Goal: Information Seeking & Learning: Learn about a topic

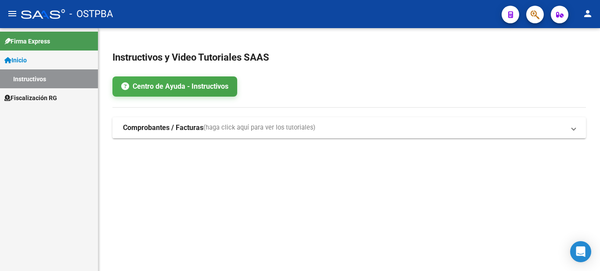
click at [66, 97] on link "Fiscalización RG" at bounding box center [49, 97] width 98 height 19
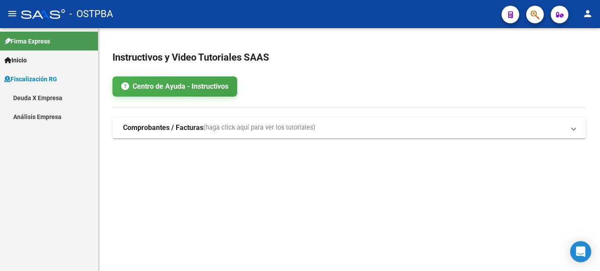
click at [62, 115] on link "Análisis Empresa" at bounding box center [49, 116] width 98 height 19
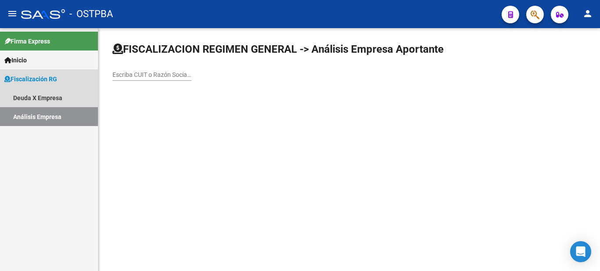
click at [58, 96] on link "Deuda X Empresa" at bounding box center [49, 97] width 98 height 19
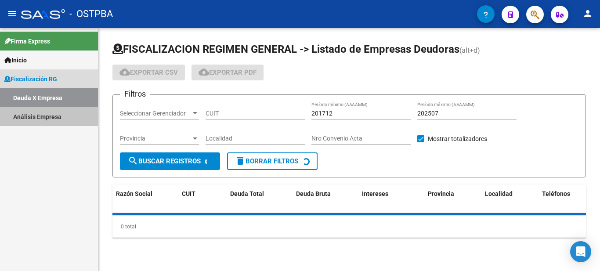
click at [57, 119] on link "Análisis Empresa" at bounding box center [49, 116] width 98 height 19
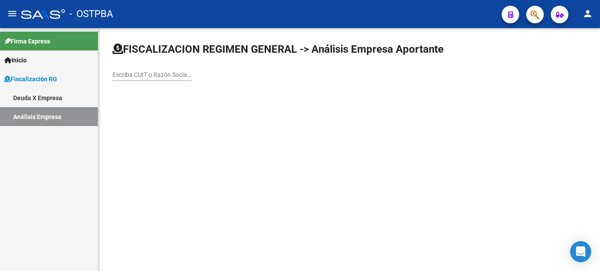
click at [158, 71] on input "Escriba CUIT o Razón Social para buscar" at bounding box center [151, 74] width 79 height 7
paste input "30689350018"
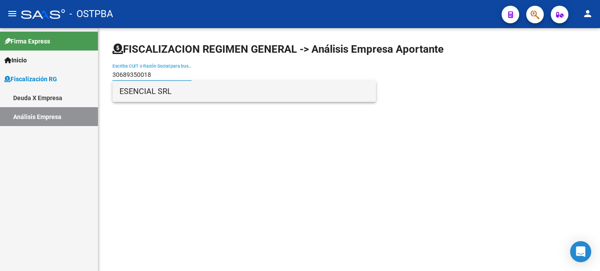
type input "30689350018"
click at [177, 88] on span "ESENCIAL SRL" at bounding box center [243, 91] width 249 height 21
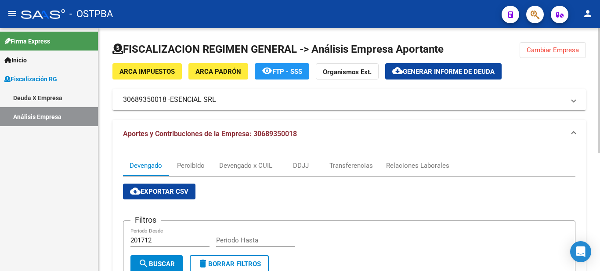
click at [472, 68] on span "Generar informe de deuda" at bounding box center [449, 72] width 92 height 8
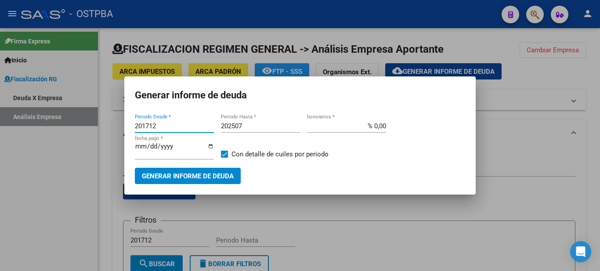
drag, startPoint x: 163, startPoint y: 125, endPoint x: 78, endPoint y: 115, distance: 85.3
click at [83, 116] on div "Generar informe de deuda 201712 Periodo Desde * 202507 Periodo Hasta * % 0,00 h…" at bounding box center [300, 135] width 600 height 271
type input "202411"
type input "202508"
click at [188, 179] on span "Generar informe de deuda" at bounding box center [188, 176] width 92 height 8
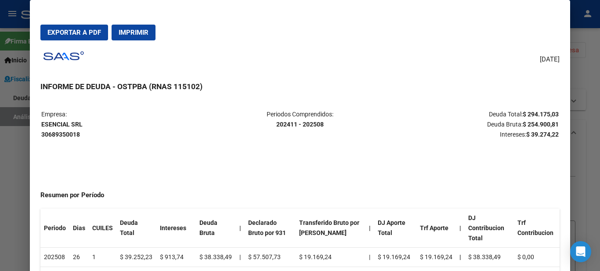
click at [86, 33] on span "Exportar a PDF" at bounding box center [74, 33] width 54 height 8
drag, startPoint x: 582, startPoint y: 23, endPoint x: 582, endPoint y: 34, distance: 10.5
click at [582, 23] on div at bounding box center [300, 135] width 600 height 271
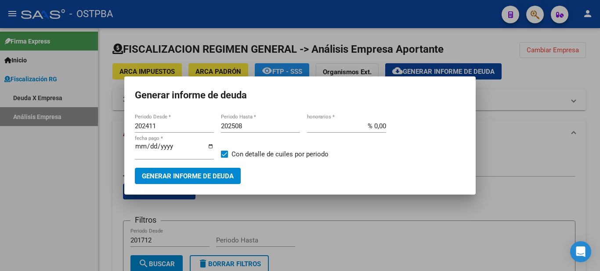
click at [516, 105] on div at bounding box center [300, 135] width 600 height 271
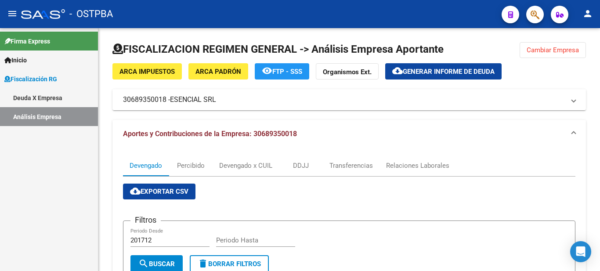
click at [42, 99] on link "Deuda X Empresa" at bounding box center [49, 97] width 98 height 19
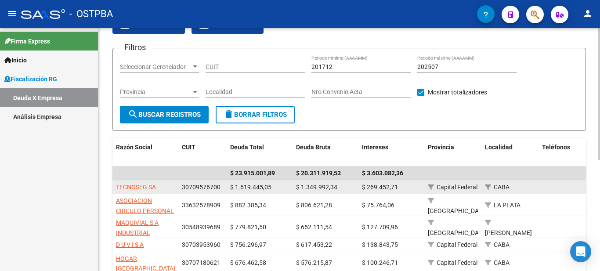
scroll to position [132, 0]
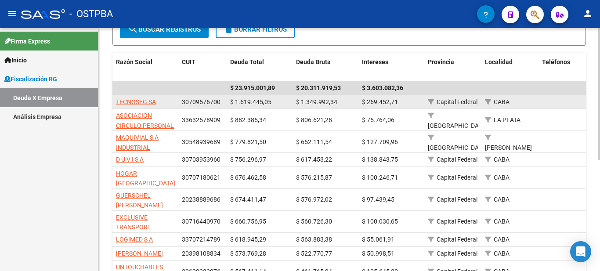
drag, startPoint x: 201, startPoint y: 100, endPoint x: 549, endPoint y: 99, distance: 347.9
click at [549, 99] on div "TECNOSEG SA 30709576700 $ 1.619.445,05 $ 1.349.992,34 $ 269.452,71 Capital Fede…" at bounding box center [610, 102] width 997 height 14
click at [549, 99] on datatable-body-cell at bounding box center [571, 102] width 66 height 14
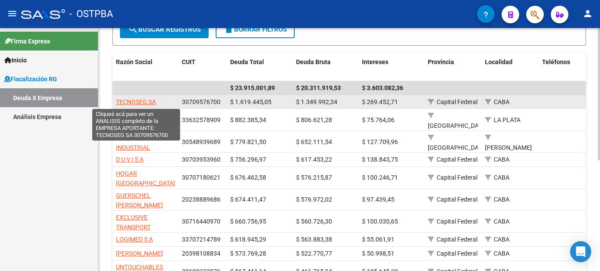
click at [134, 103] on span "TECNOSEG SA" at bounding box center [136, 101] width 40 height 7
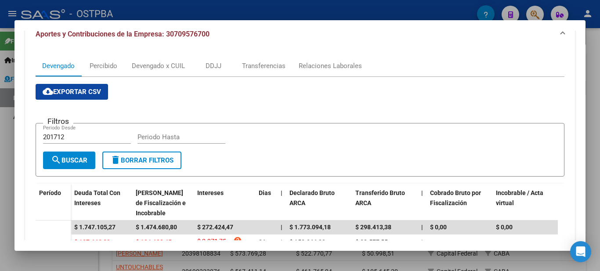
scroll to position [0, 0]
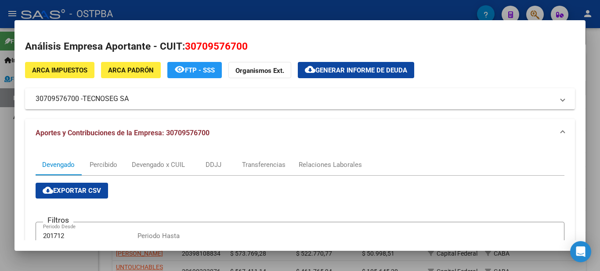
click at [337, 72] on span "Generar informe de deuda" at bounding box center [361, 70] width 92 height 8
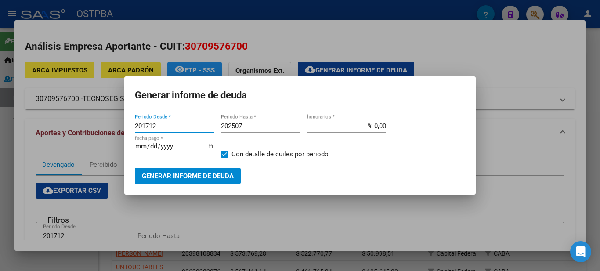
drag, startPoint x: 168, startPoint y: 127, endPoint x: 112, endPoint y: 123, distance: 56.8
click at [114, 123] on div "Análisis Empresa Aportante - CUIT: 30709576700 ARCA Impuestos ARCA Padrón remov…" at bounding box center [300, 135] width 600 height 271
type input "202411"
click at [523, 108] on div at bounding box center [300, 135] width 600 height 271
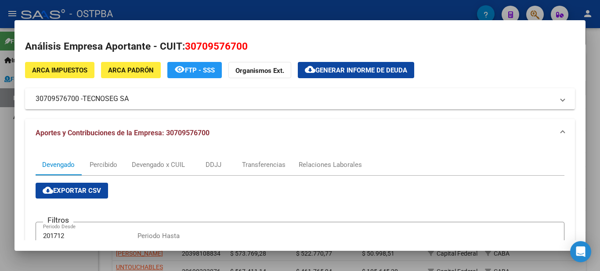
click at [374, 72] on span "Generar informe de deuda" at bounding box center [361, 70] width 92 height 8
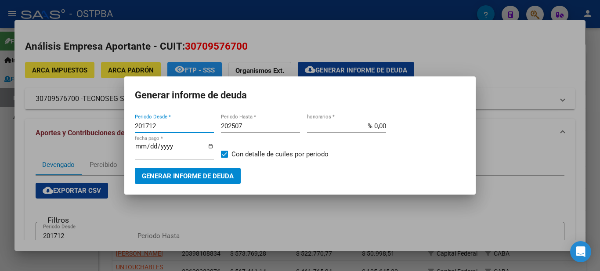
drag, startPoint x: 180, startPoint y: 125, endPoint x: 71, endPoint y: 124, distance: 108.9
click at [72, 124] on div "Análisis Empresa Aportante - CUIT: 30709576700 ARCA Impuestos ARCA Padrón remov…" at bounding box center [300, 135] width 600 height 271
click at [156, 123] on input "201712" at bounding box center [174, 126] width 79 height 8
click at [156, 122] on input "201712" at bounding box center [174, 126] width 79 height 8
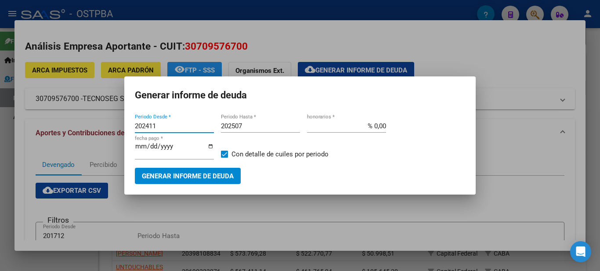
type input "202411"
type input "202508"
click at [223, 175] on span "Generar informe de deuda" at bounding box center [188, 176] width 92 height 8
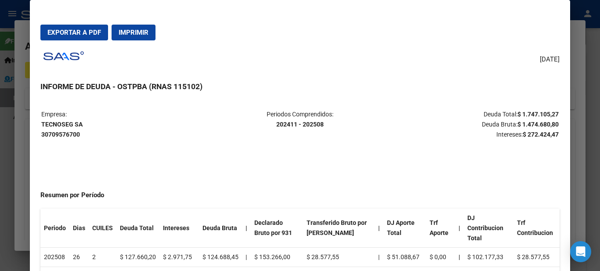
drag, startPoint x: 84, startPoint y: 123, endPoint x: 42, endPoint y: 120, distance: 42.7
click at [42, 120] on p "Empresa: TECNOSEG SA 30709576700" at bounding box center [127, 124] width 172 height 30
copy strong "TECNOSEG SA"
click at [94, 35] on span "Exportar a PDF" at bounding box center [74, 33] width 54 height 8
click at [520, 102] on mat-dialog-content "Empresa: TECNOSEG SA 30709576700 Periodos Comprendidos: 202411 - 202508 Deuda T…" at bounding box center [300, 197] width 540 height 195
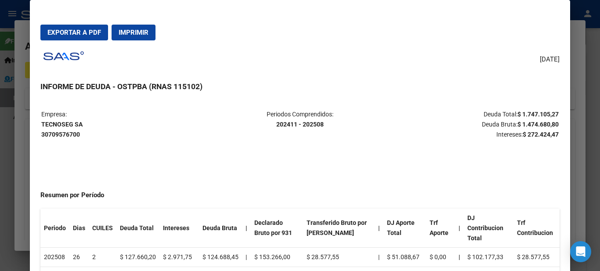
click at [587, 40] on div at bounding box center [300, 135] width 600 height 271
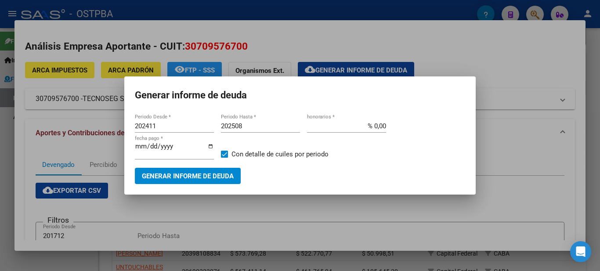
click at [553, 74] on div at bounding box center [300, 135] width 600 height 271
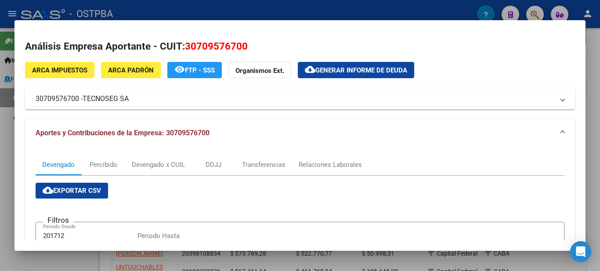
click at [490, 12] on div at bounding box center [300, 135] width 600 height 271
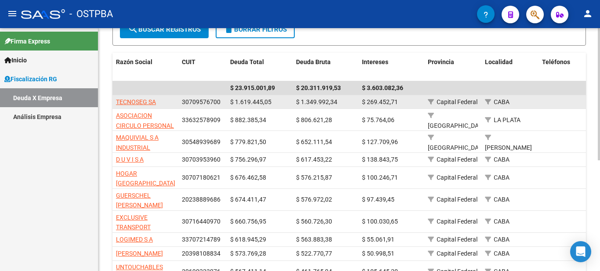
drag, startPoint x: 280, startPoint y: 102, endPoint x: 235, endPoint y: 102, distance: 45.2
click at [235, 102] on div "$ 1.619.445,05" at bounding box center [259, 102] width 59 height 10
copy span "1.619.445,05"
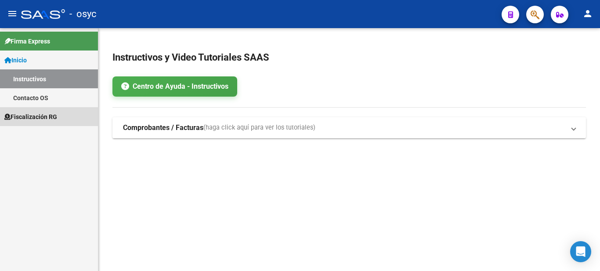
click at [49, 116] on span "Fiscalización RG" at bounding box center [30, 117] width 53 height 10
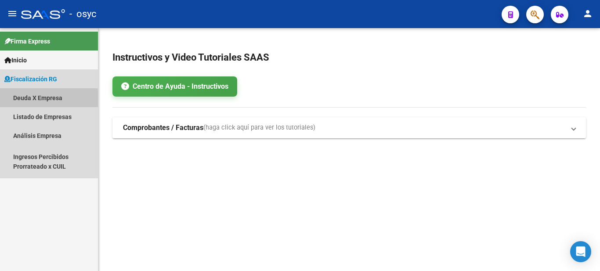
click at [40, 99] on link "Deuda X Empresa" at bounding box center [49, 97] width 98 height 19
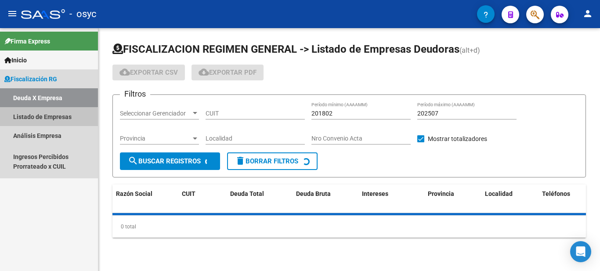
click at [47, 121] on link "Listado de Empresas" at bounding box center [49, 116] width 98 height 19
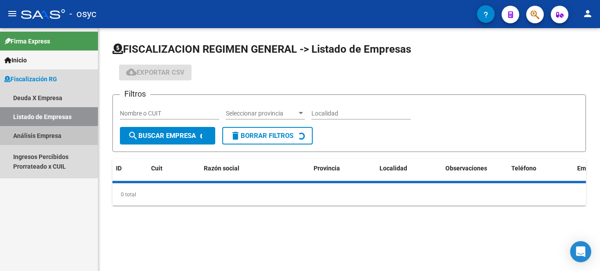
click at [55, 136] on link "Análisis Empresa" at bounding box center [49, 135] width 98 height 19
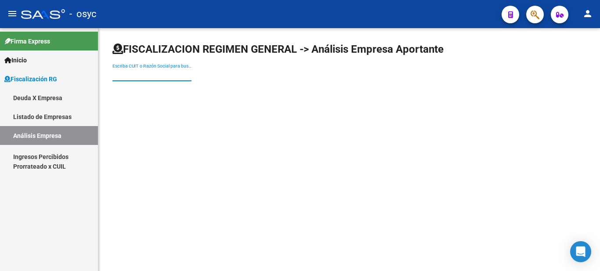
click at [157, 76] on input "Escriba CUIT o Razón Social para buscar" at bounding box center [151, 74] width 79 height 7
paste input "23120221469"
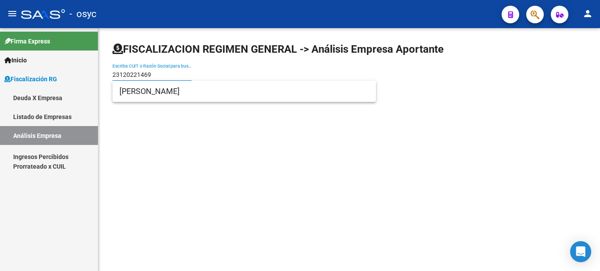
type input "23120221469"
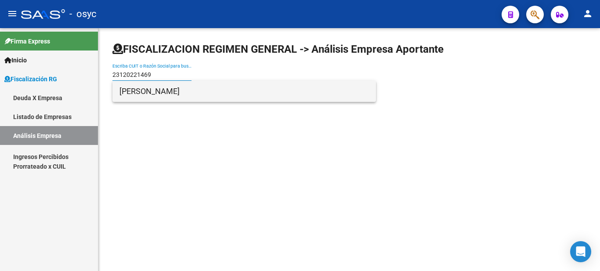
click at [160, 93] on span "[PERSON_NAME]" at bounding box center [243, 91] width 249 height 21
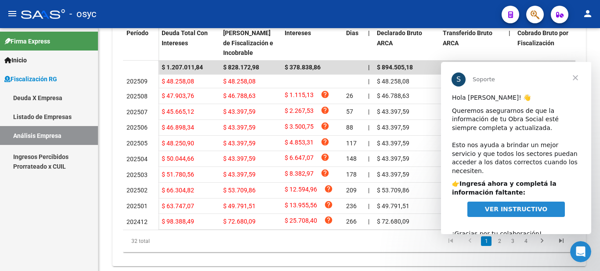
click at [575, 76] on span "Cerrar" at bounding box center [576, 78] width 32 height 32
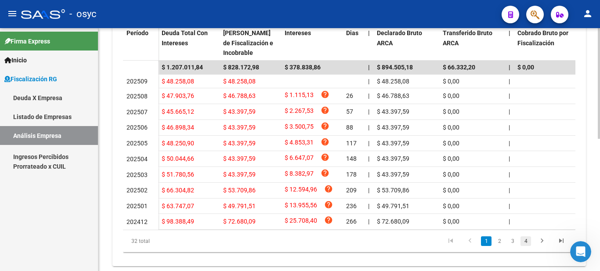
click at [528, 246] on link "4" at bounding box center [525, 241] width 11 height 10
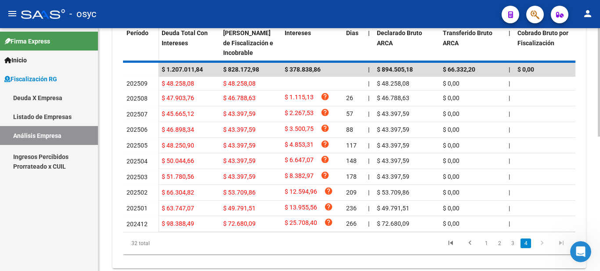
scroll to position [159, 0]
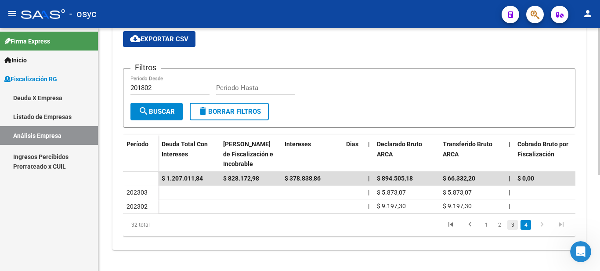
click at [516, 226] on link "3" at bounding box center [512, 225] width 11 height 10
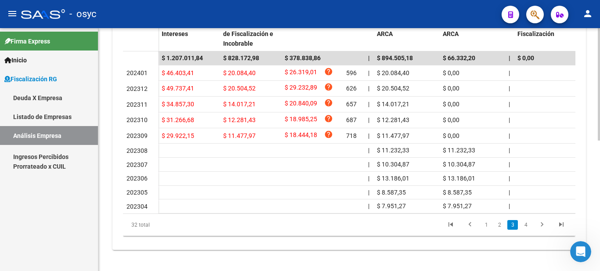
scroll to position [282, 0]
click at [497, 228] on link "2" at bounding box center [499, 225] width 11 height 10
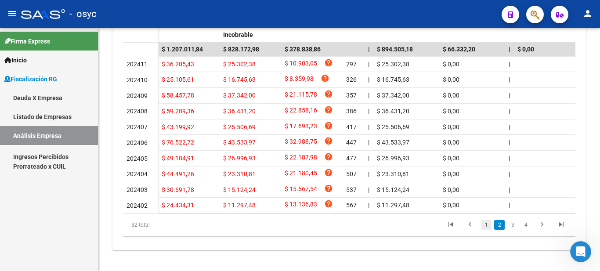
click at [490, 230] on link "1" at bounding box center [486, 225] width 11 height 10
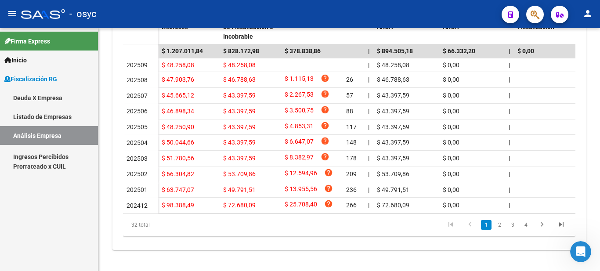
click at [499, 232] on li "2" at bounding box center [499, 224] width 13 height 15
click at [517, 230] on link "3" at bounding box center [512, 225] width 11 height 10
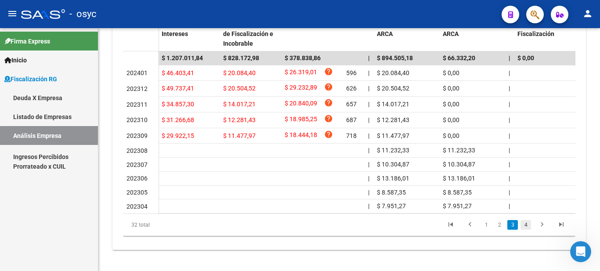
click at [525, 225] on link "4" at bounding box center [525, 225] width 11 height 10
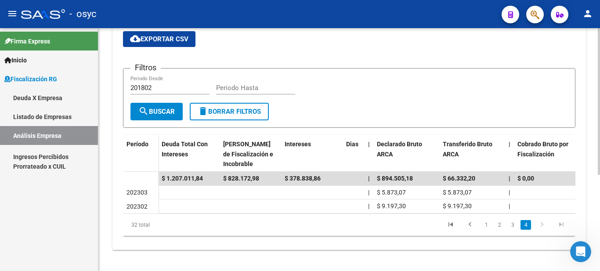
scroll to position [159, 0]
click at [511, 231] on li "3" at bounding box center [512, 224] width 13 height 15
click at [498, 224] on link "2" at bounding box center [499, 225] width 11 height 10
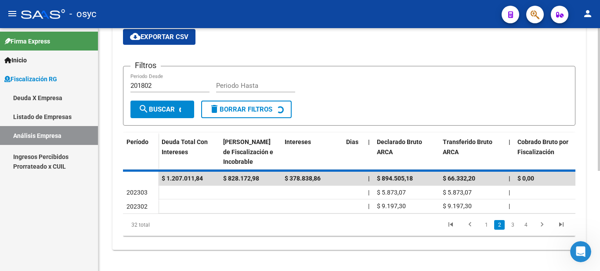
click at [514, 224] on div "Período Deuda Total Con Intereses Deuda Bruta Neto de Fiscalización e Incobrabl…" at bounding box center [349, 184] width 452 height 103
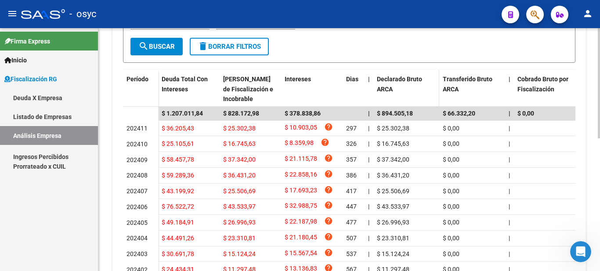
scroll to position [293, 0]
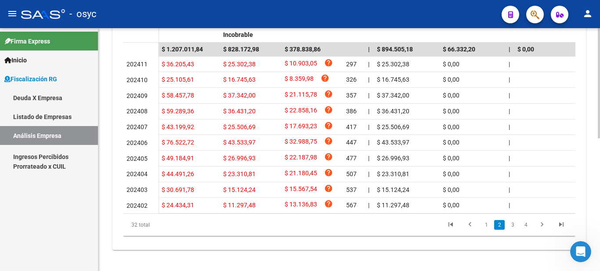
click at [510, 226] on link "3" at bounding box center [512, 225] width 11 height 10
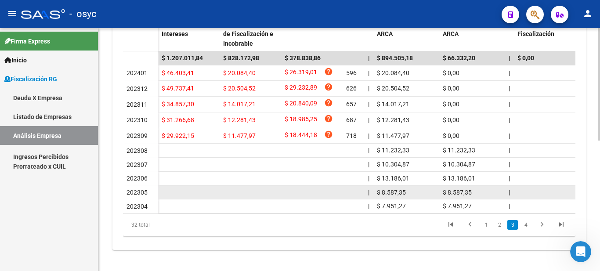
scroll to position [194, 0]
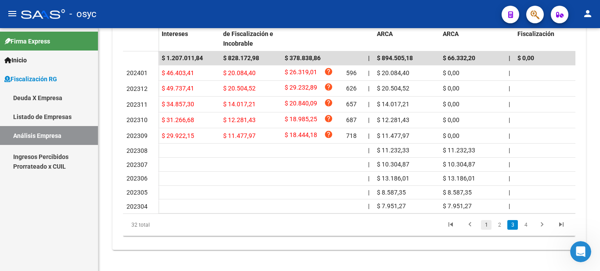
click at [482, 221] on link "1" at bounding box center [486, 225] width 11 height 10
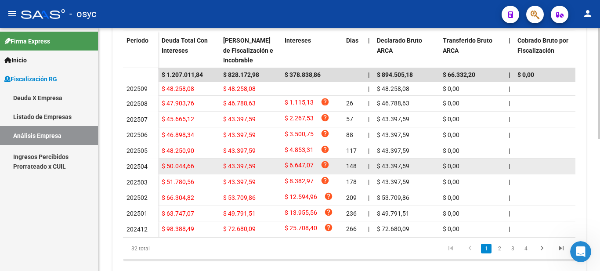
scroll to position [238, 0]
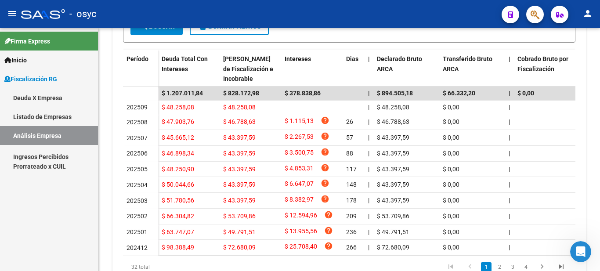
click at [55, 139] on link "Análisis Empresa" at bounding box center [49, 135] width 98 height 19
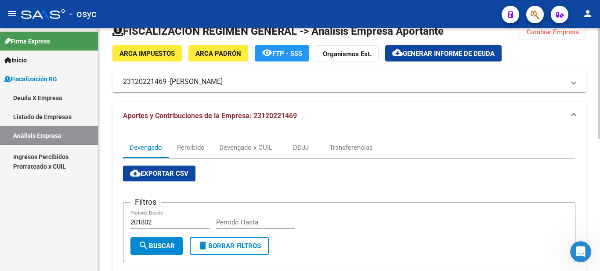
scroll to position [0, 0]
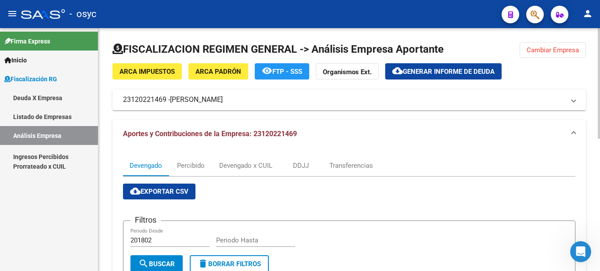
click at [554, 46] on span "Cambiar Empresa" at bounding box center [553, 50] width 52 height 8
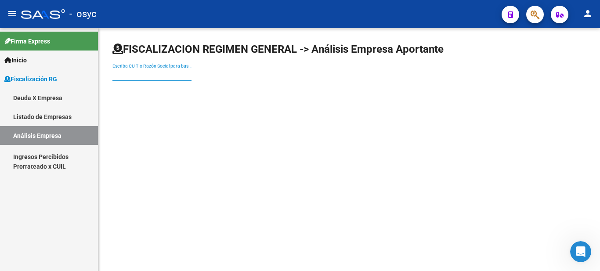
click at [161, 76] on input "Escriba CUIT o Razón Social para buscar" at bounding box center [151, 74] width 79 height 7
paste input "30616106119"
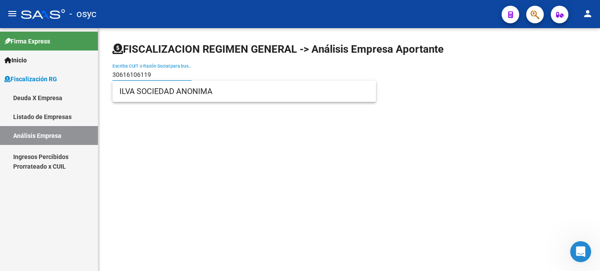
type input "30616106119"
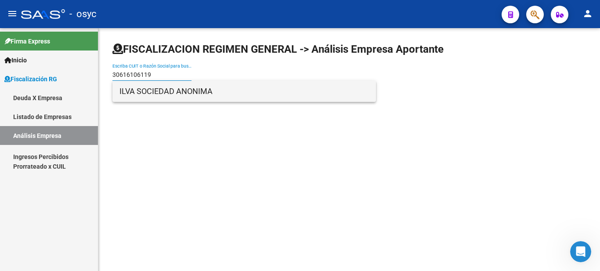
click at [163, 91] on span "ILVA SOCIEDAD ANONIMA" at bounding box center [243, 91] width 249 height 21
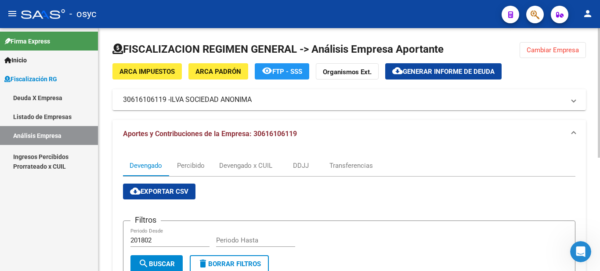
click at [555, 47] on span "Cambiar Empresa" at bounding box center [553, 50] width 52 height 8
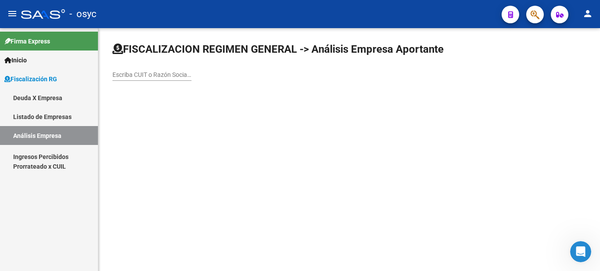
click at [155, 70] on div "Escriba CUIT o Razón Social para buscar" at bounding box center [151, 72] width 79 height 18
paste input "30712402683"
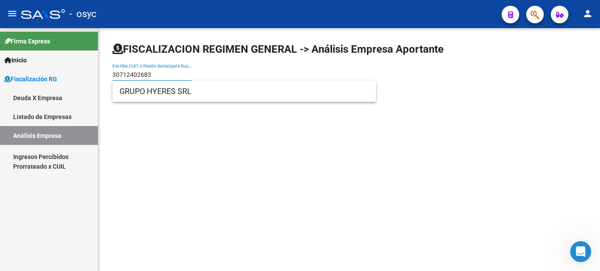
type input "30712402683"
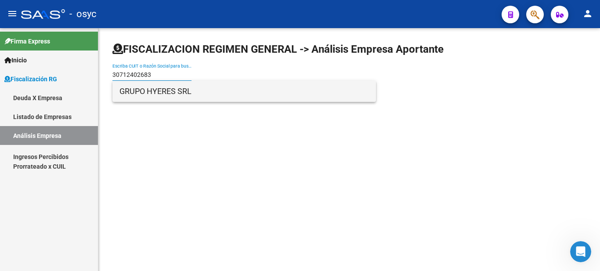
click at [154, 90] on span "GRUPO HYERES SRL" at bounding box center [243, 91] width 249 height 21
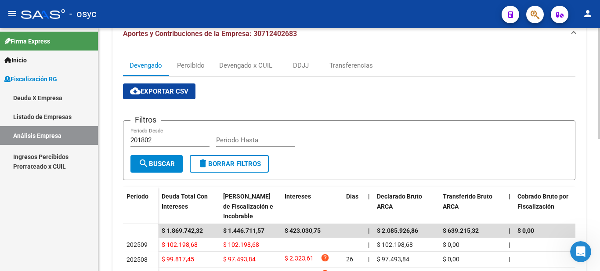
scroll to position [264, 0]
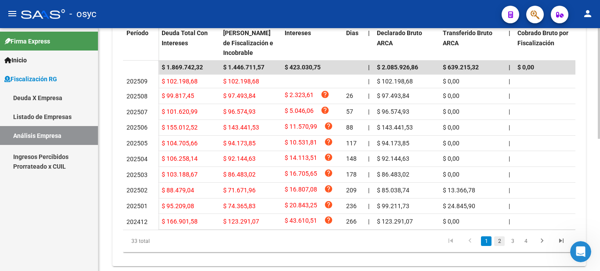
click at [498, 246] on link "2" at bounding box center [499, 241] width 11 height 10
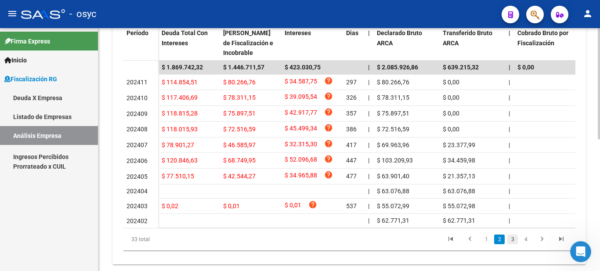
click at [513, 244] on link "3" at bounding box center [512, 240] width 11 height 10
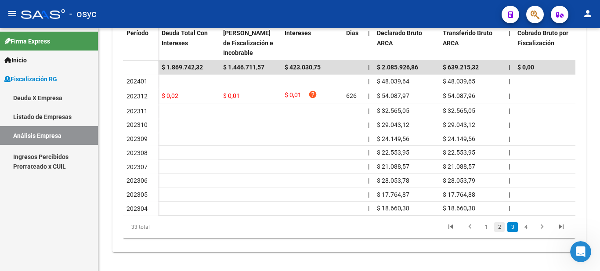
click at [500, 232] on link "2" at bounding box center [499, 227] width 11 height 10
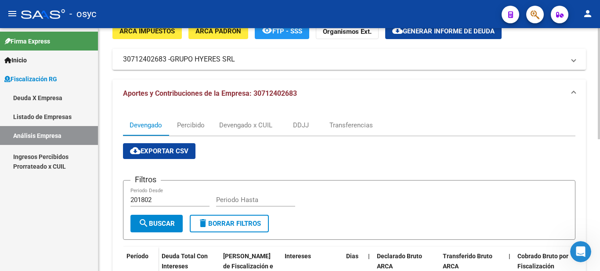
scroll to position [0, 0]
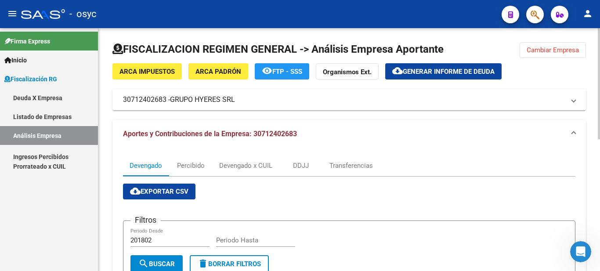
click at [558, 46] on button "Cambiar Empresa" at bounding box center [553, 50] width 66 height 16
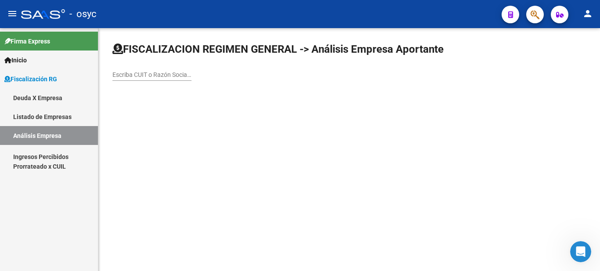
click at [156, 76] on input "Escriba CUIT o Razón Social para buscar" at bounding box center [151, 74] width 79 height 7
paste input "30707365648"
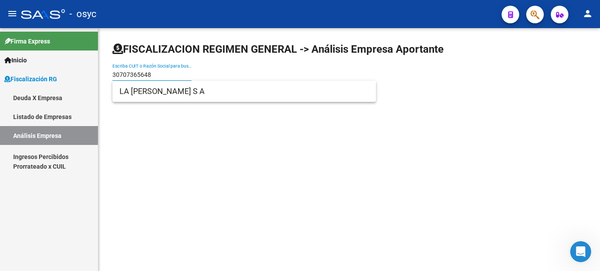
type input "30707365648"
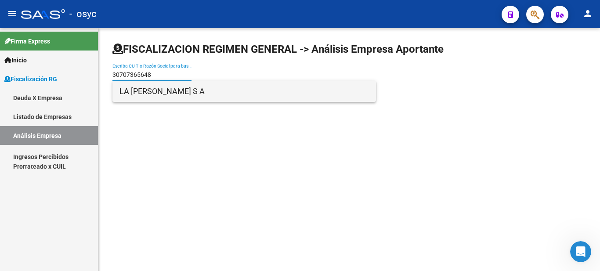
click at [153, 94] on span "LA [PERSON_NAME] S A" at bounding box center [243, 91] width 249 height 21
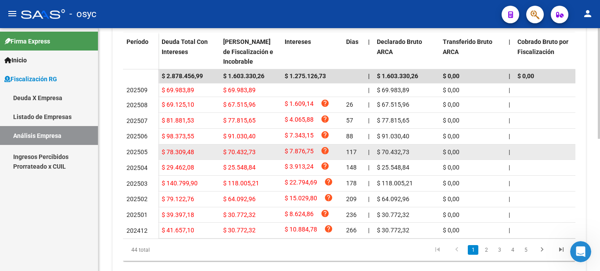
scroll to position [264, 0]
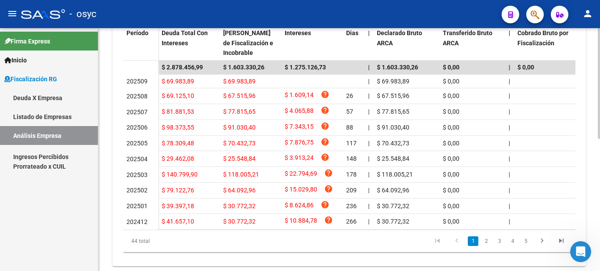
click at [492, 249] on li "2" at bounding box center [486, 241] width 13 height 15
click at [489, 246] on link "2" at bounding box center [486, 241] width 11 height 10
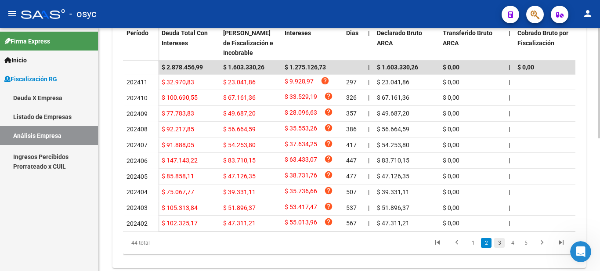
click at [501, 248] on link "3" at bounding box center [499, 243] width 11 height 10
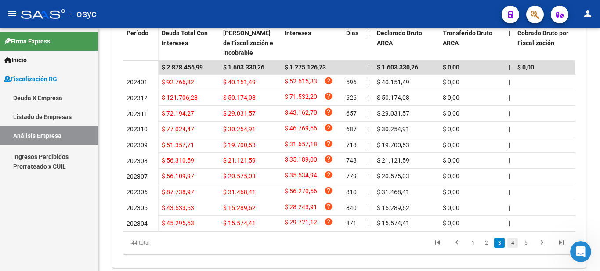
click at [511, 248] on link "4" at bounding box center [512, 243] width 11 height 10
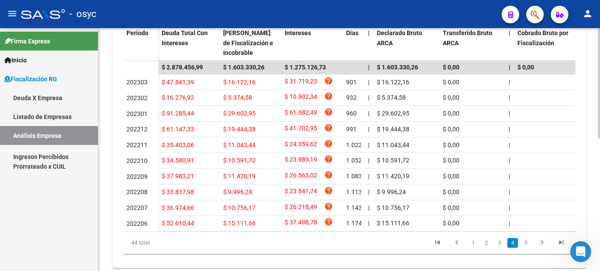
click at [524, 248] on link "5" at bounding box center [525, 243] width 11 height 10
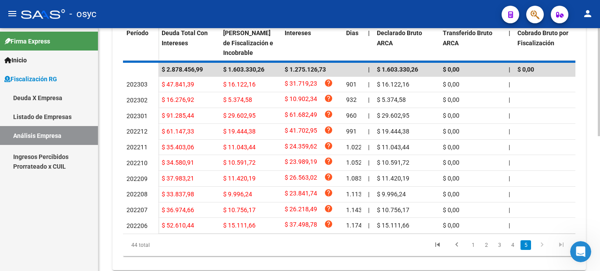
scroll to position [196, 0]
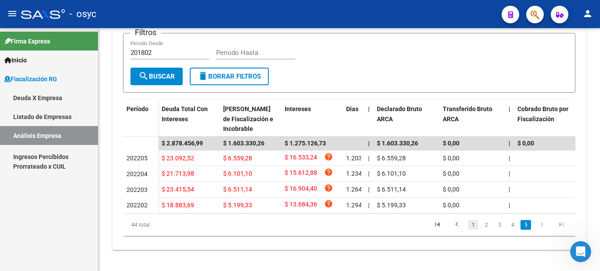
click at [477, 220] on link "1" at bounding box center [473, 225] width 11 height 10
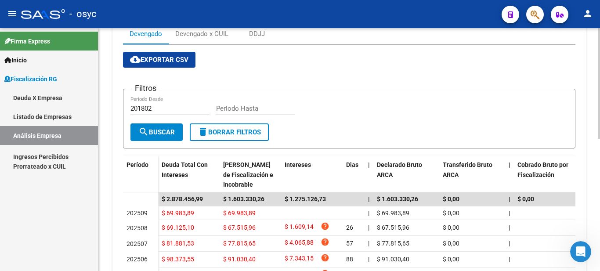
scroll to position [71, 0]
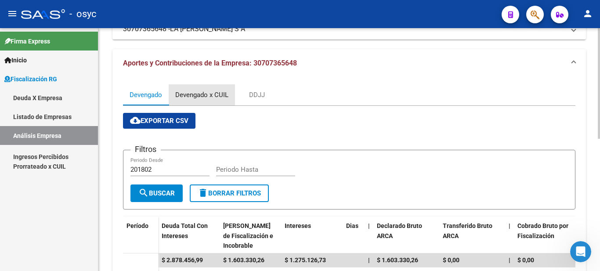
click at [192, 88] on div "Devengado x CUIL" at bounding box center [202, 94] width 66 height 21
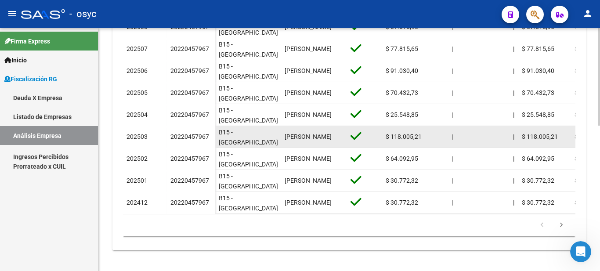
scroll to position [361, 0]
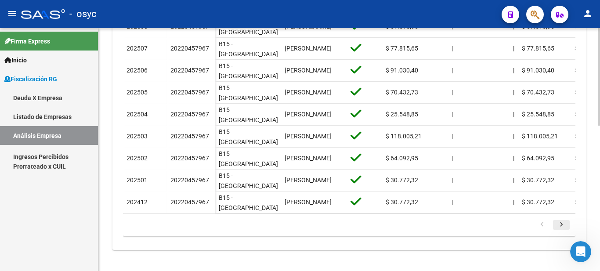
click at [561, 223] on icon "go to next page" at bounding box center [561, 225] width 11 height 11
click at [559, 228] on div "179.769.313.486.231.570.000.000.000.000.000.000.000.000.000.000.000.000.000.000…" at bounding box center [349, 225] width 452 height 22
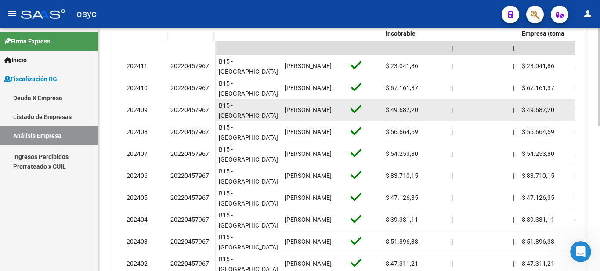
scroll to position [282, 0]
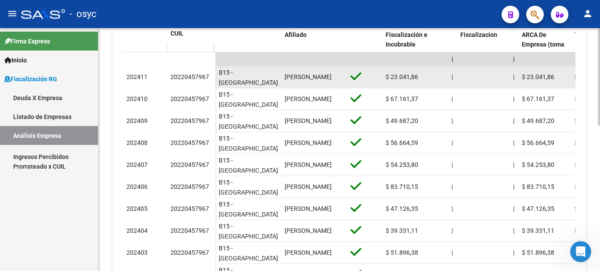
click at [192, 81] on div "20220457967" at bounding box center [189, 77] width 39 height 10
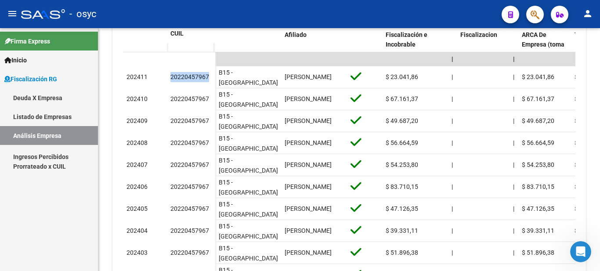
copy div "20220457967"
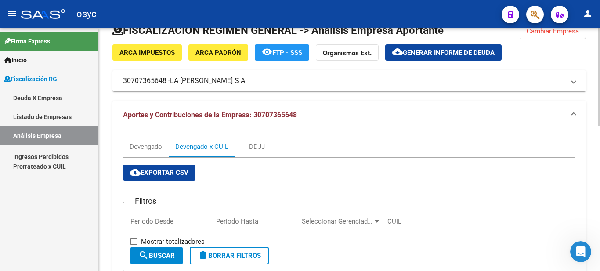
scroll to position [0, 0]
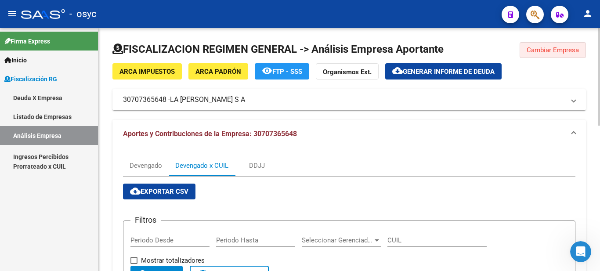
click at [559, 51] on span "Cambiar Empresa" at bounding box center [553, 50] width 52 height 8
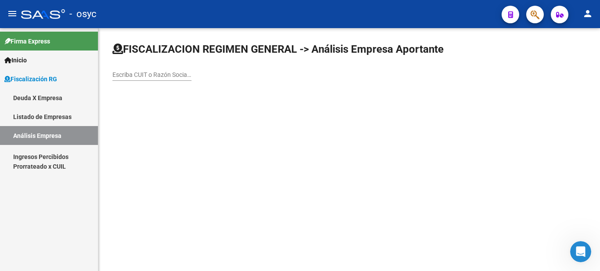
click at [166, 74] on input "Escriba CUIT o Razón Social para buscar" at bounding box center [151, 74] width 79 height 7
paste input "30712402683"
type input "30712402683"
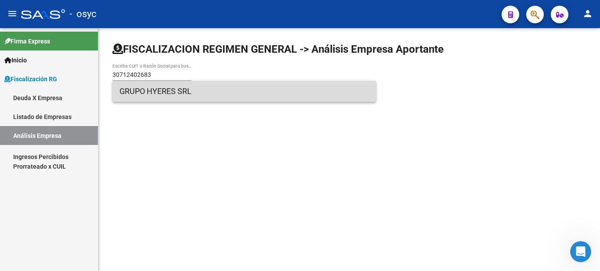
click at [160, 89] on span "GRUPO HYERES SRL" at bounding box center [243, 91] width 249 height 21
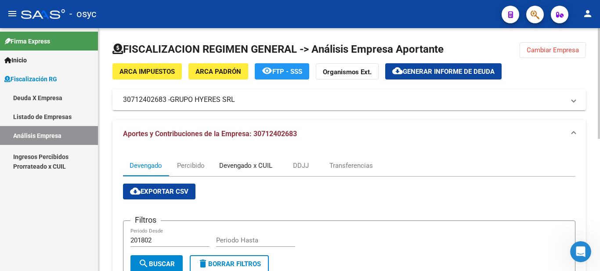
click at [254, 167] on div "Devengado x CUIL" at bounding box center [245, 166] width 53 height 10
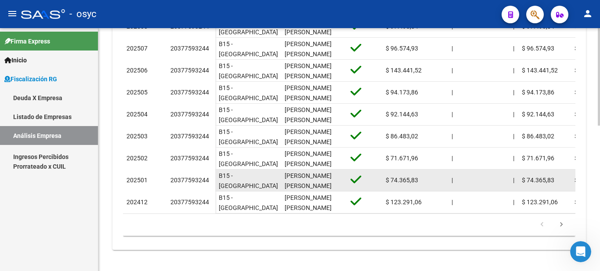
scroll to position [361, 0]
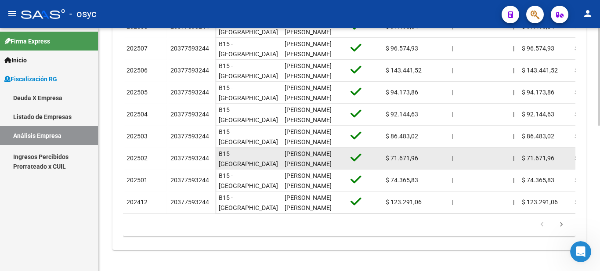
click at [186, 155] on div "20377593244" at bounding box center [189, 158] width 39 height 10
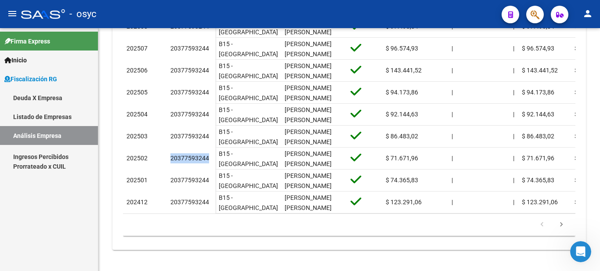
copy div "20377593244"
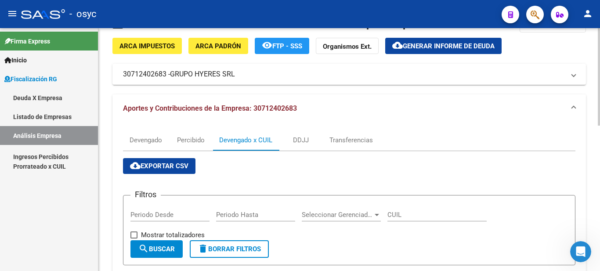
scroll to position [0, 0]
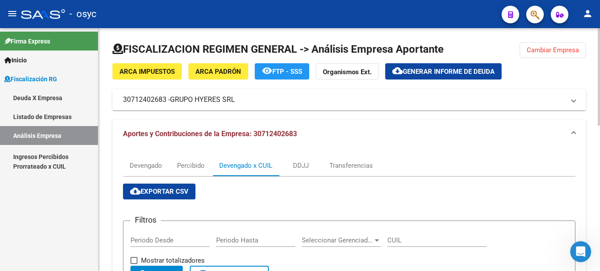
click at [562, 47] on span "Cambiar Empresa" at bounding box center [553, 50] width 52 height 8
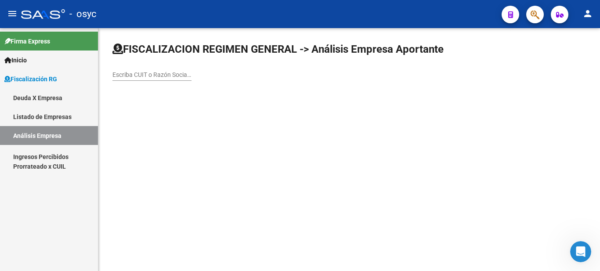
click at [139, 70] on div "Escriba CUIT o Razón Social para buscar" at bounding box center [151, 72] width 79 height 18
paste input "23120221469"
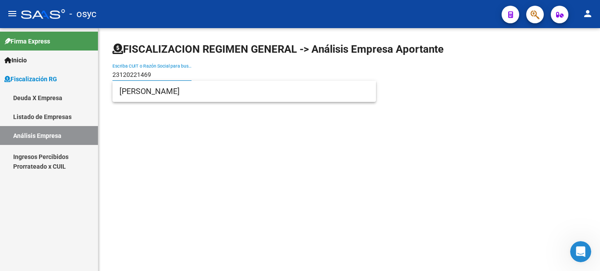
type input "23120221469"
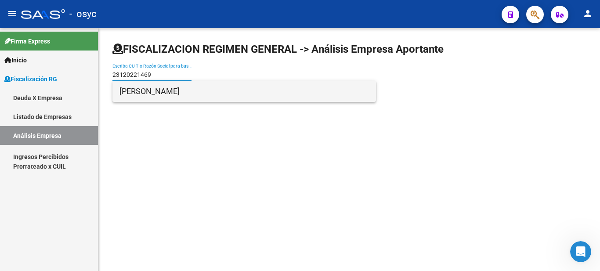
click at [177, 94] on span "[PERSON_NAME]" at bounding box center [243, 91] width 249 height 21
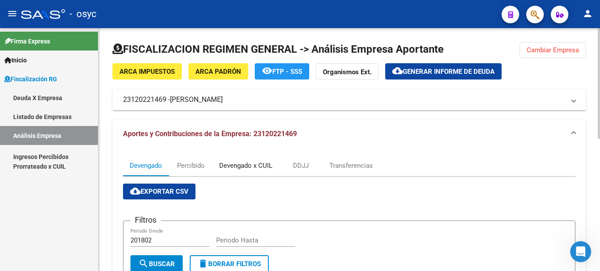
click at [246, 167] on div "Devengado x CUIL" at bounding box center [245, 166] width 53 height 10
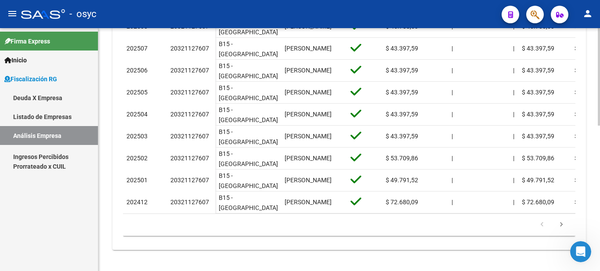
click at [562, 220] on icon "go to next page" at bounding box center [561, 225] width 11 height 11
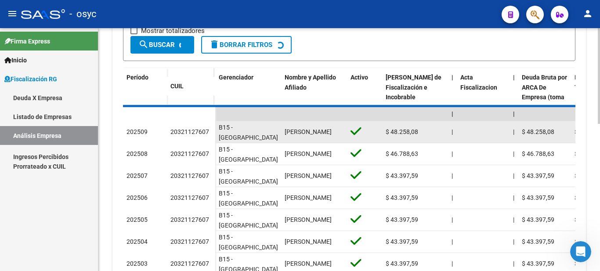
click at [191, 131] on div "20321127607" at bounding box center [189, 132] width 39 height 10
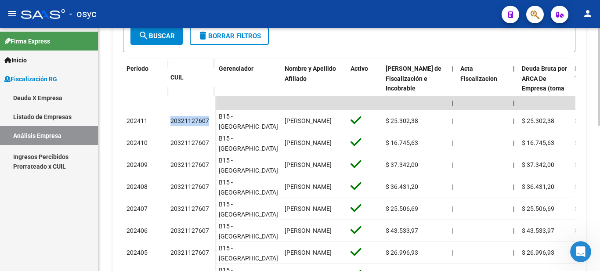
copy div "20321127607"
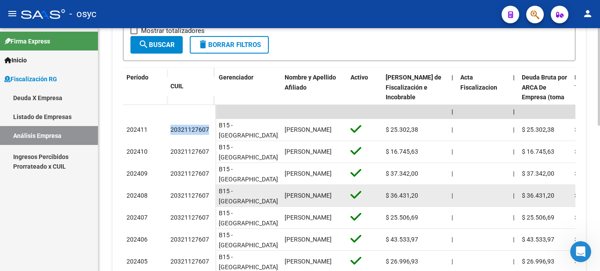
scroll to position [361, 0]
